Goal: Navigation & Orientation: Find specific page/section

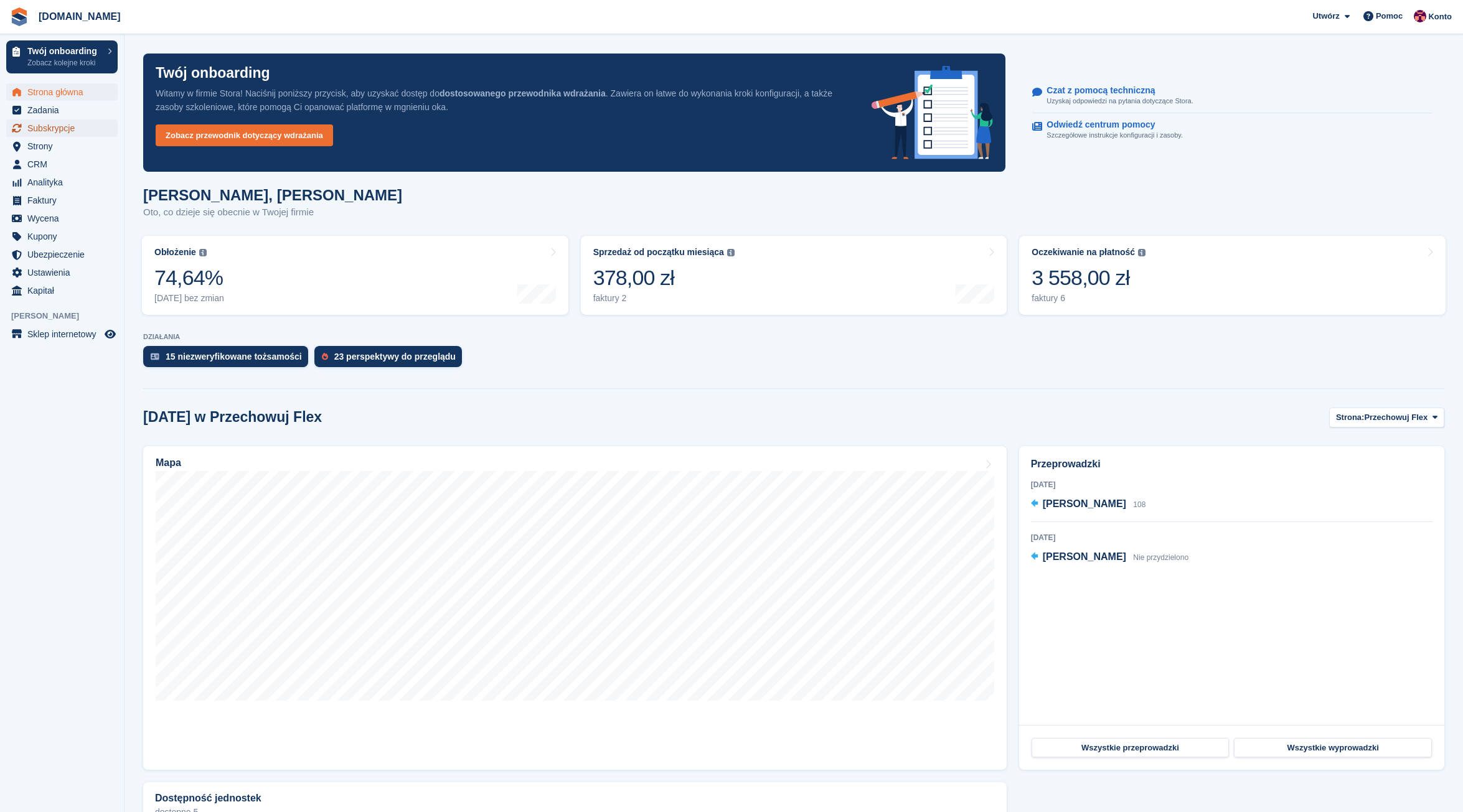
click at [46, 130] on span "Subskrypcje" at bounding box center [65, 128] width 74 height 18
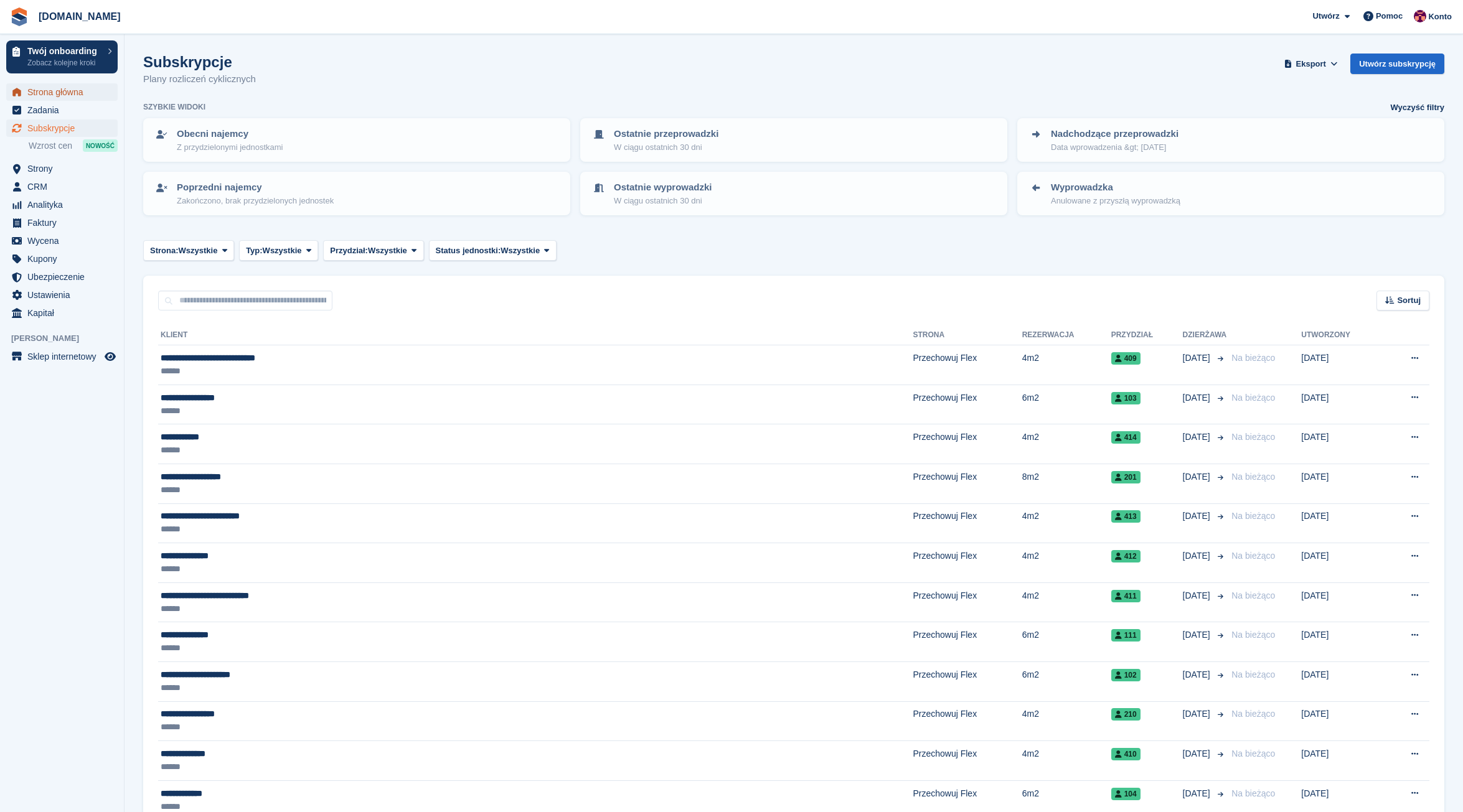
click at [41, 88] on span "Strona główna" at bounding box center [65, 92] width 74 height 18
